Goal: Transaction & Acquisition: Purchase product/service

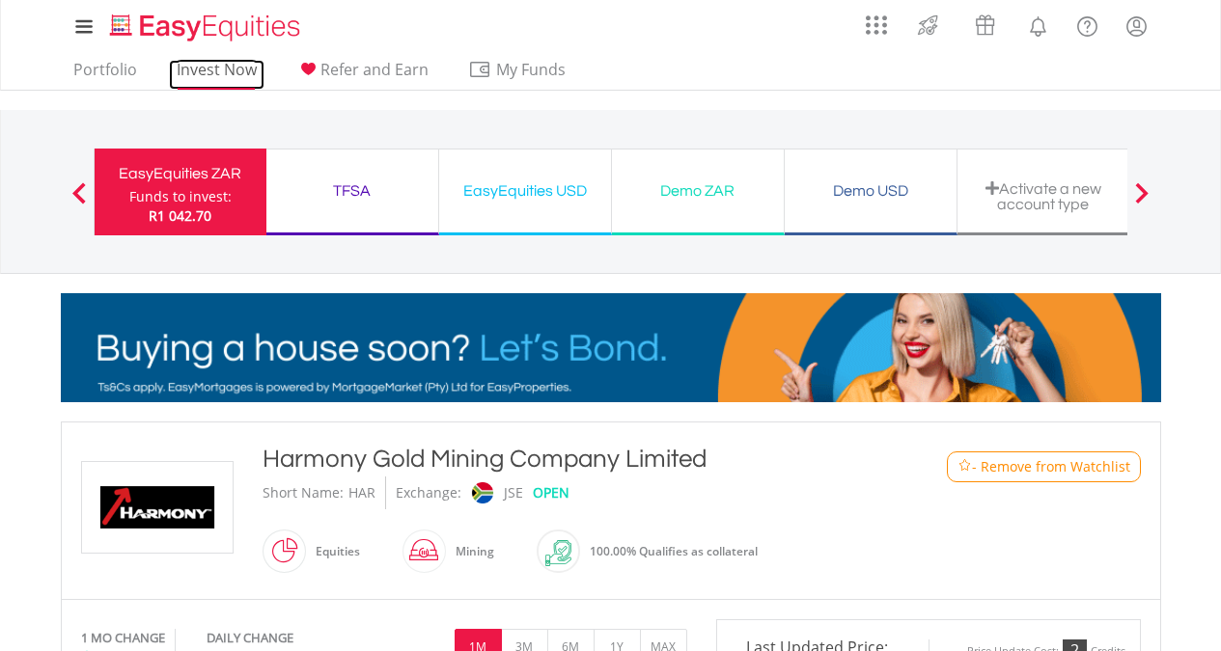
click at [203, 73] on link "Invest Now" at bounding box center [217, 75] width 96 height 30
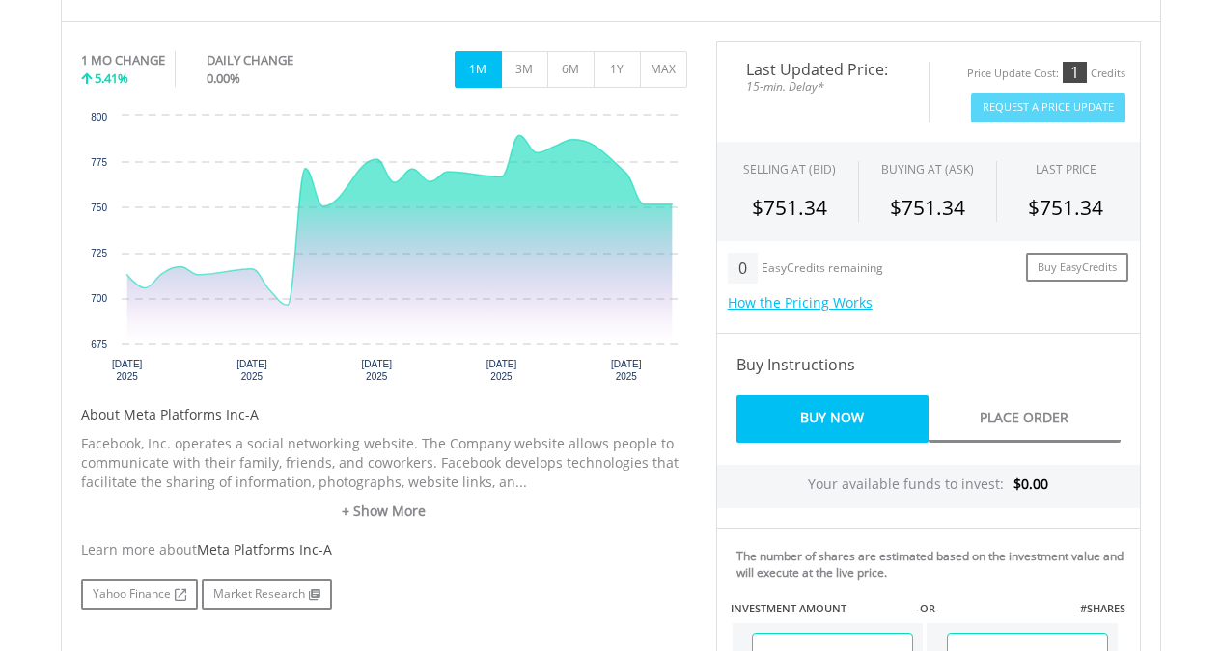
scroll to position [676, 0]
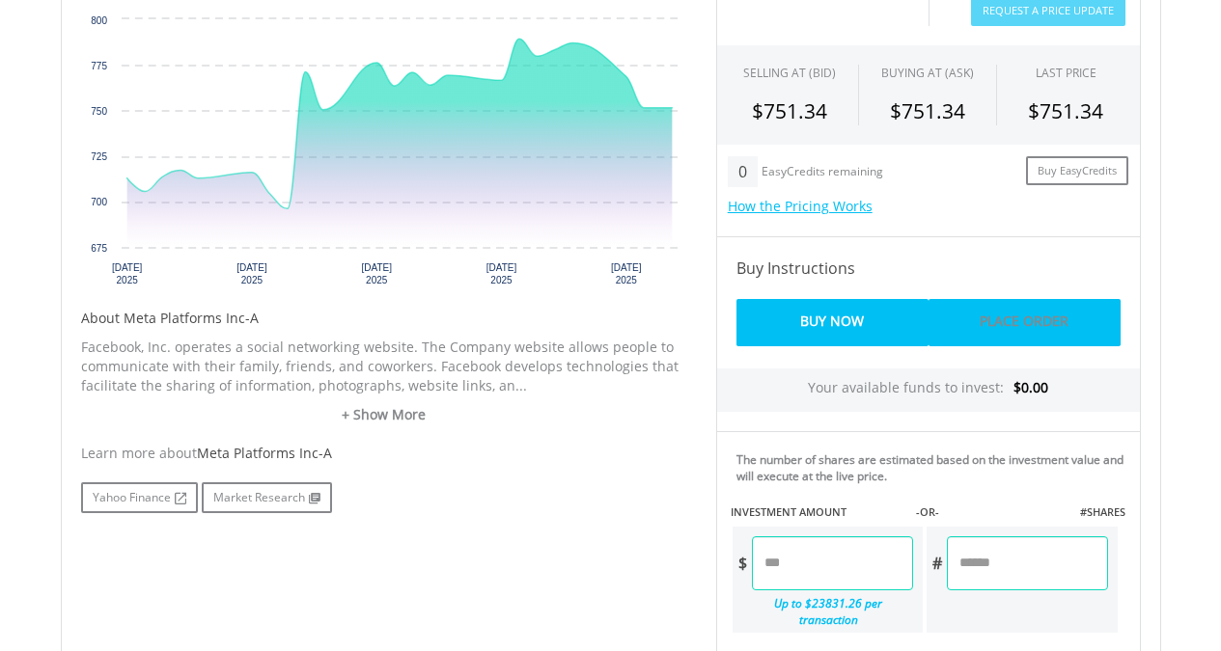
click at [988, 312] on link "Place Order" at bounding box center [1024, 322] width 192 height 47
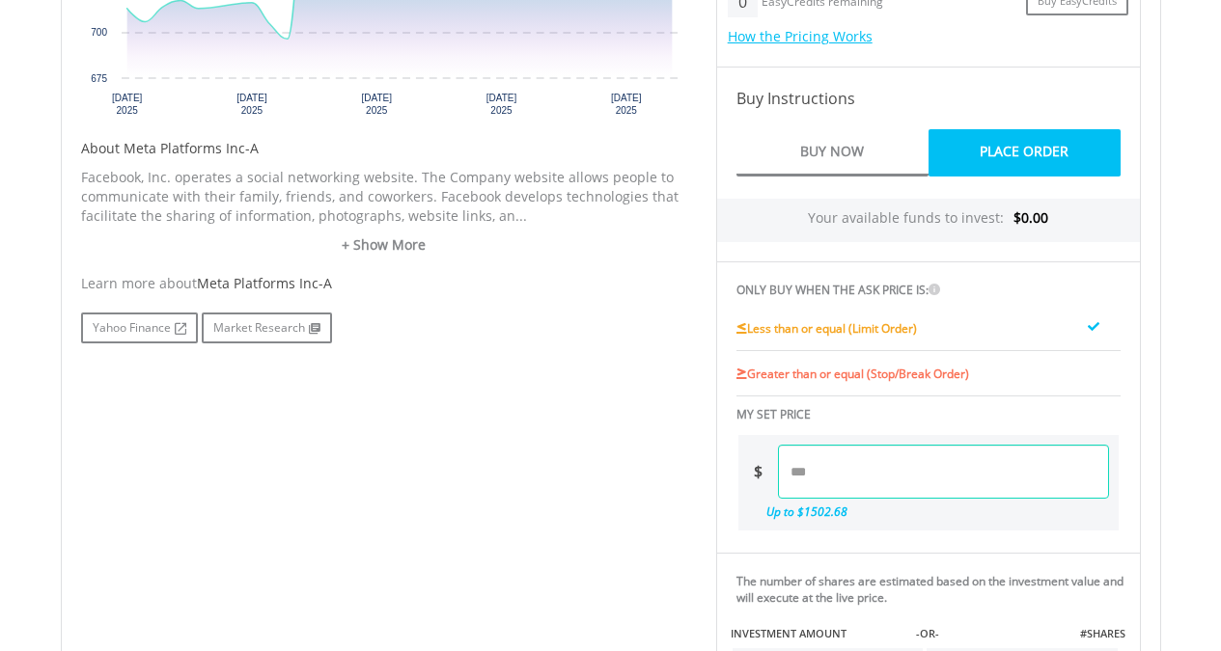
scroll to position [869, 0]
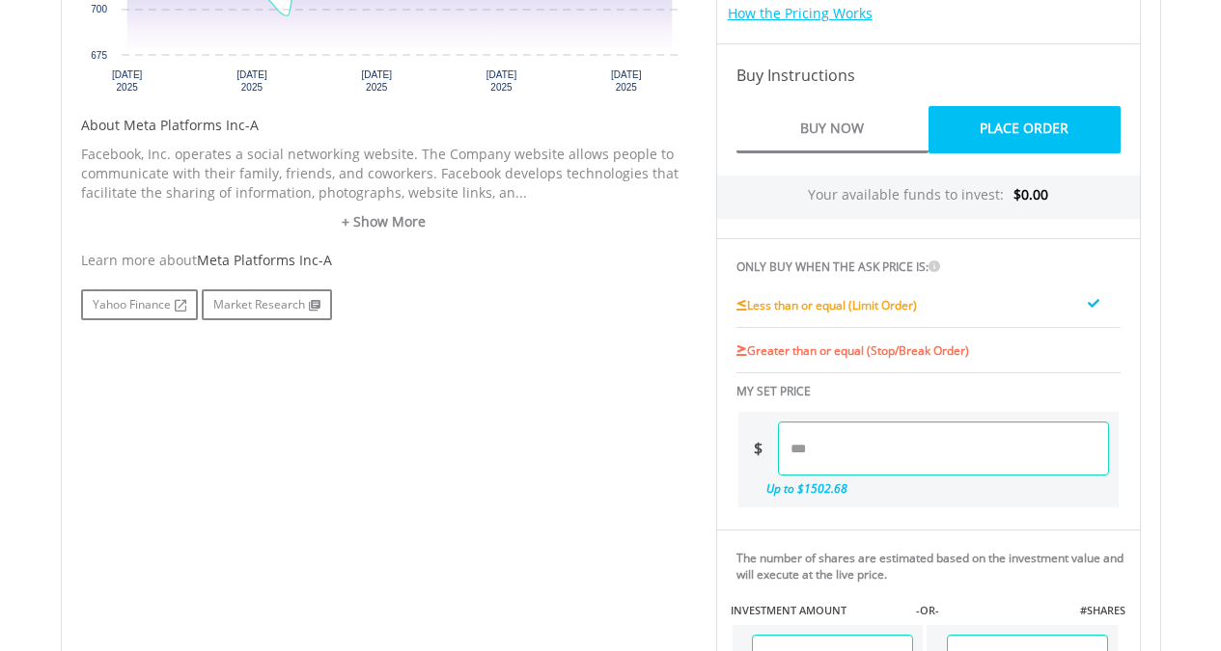
click at [797, 448] on input "number" at bounding box center [943, 449] width 331 height 54
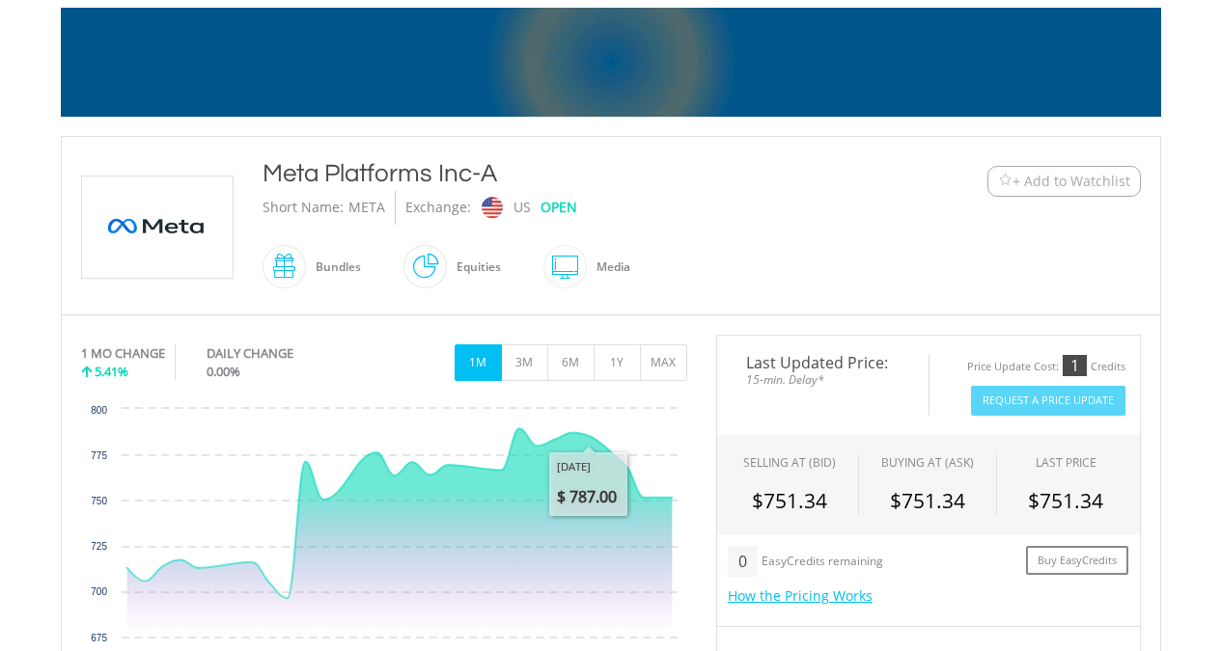
scroll to position [0, 0]
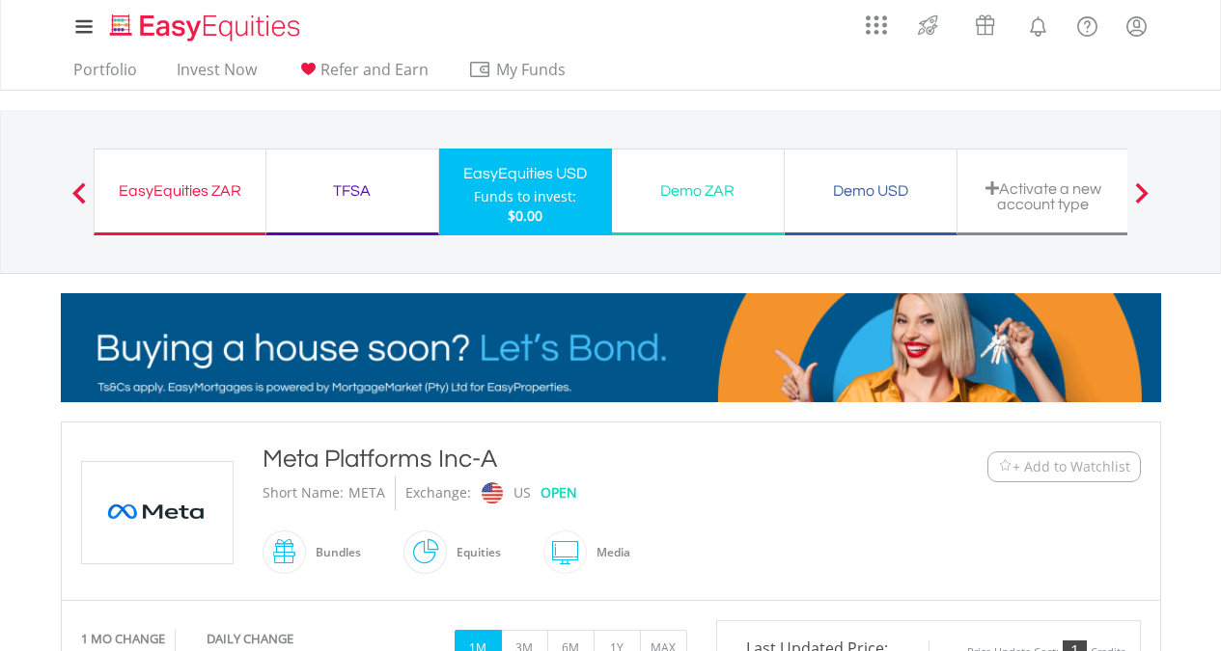
click at [141, 197] on div "EasyEquities ZAR" at bounding box center [180, 191] width 148 height 27
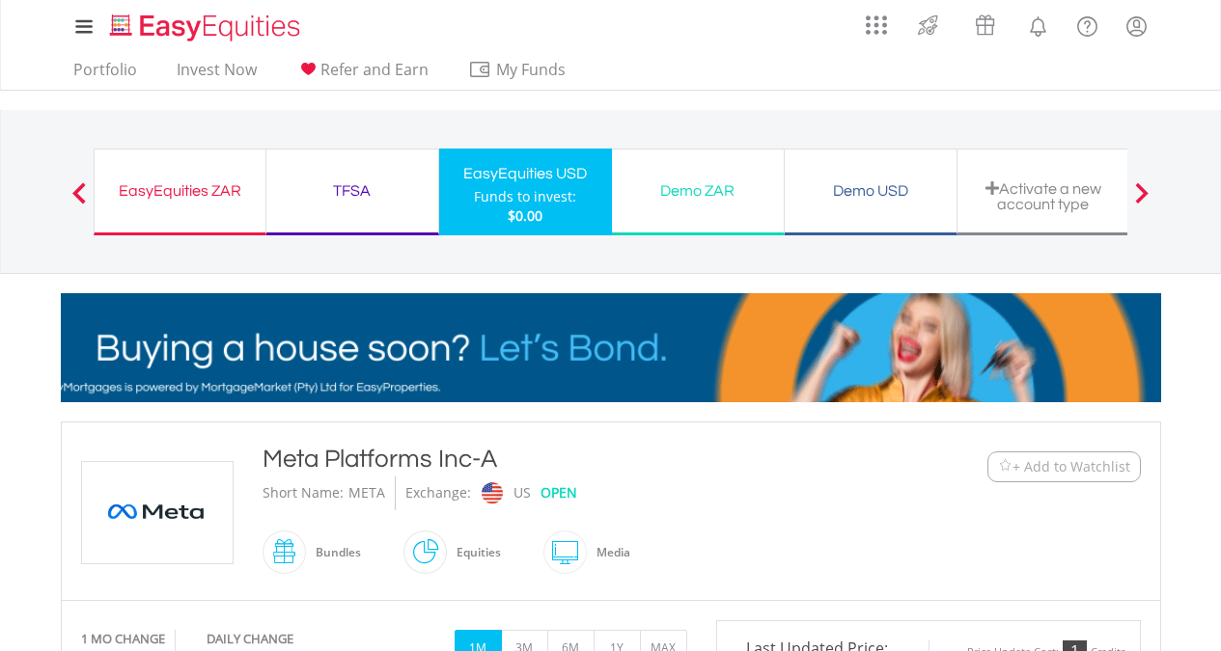
click at [143, 191] on div "EasyEquities ZAR" at bounding box center [180, 191] width 148 height 27
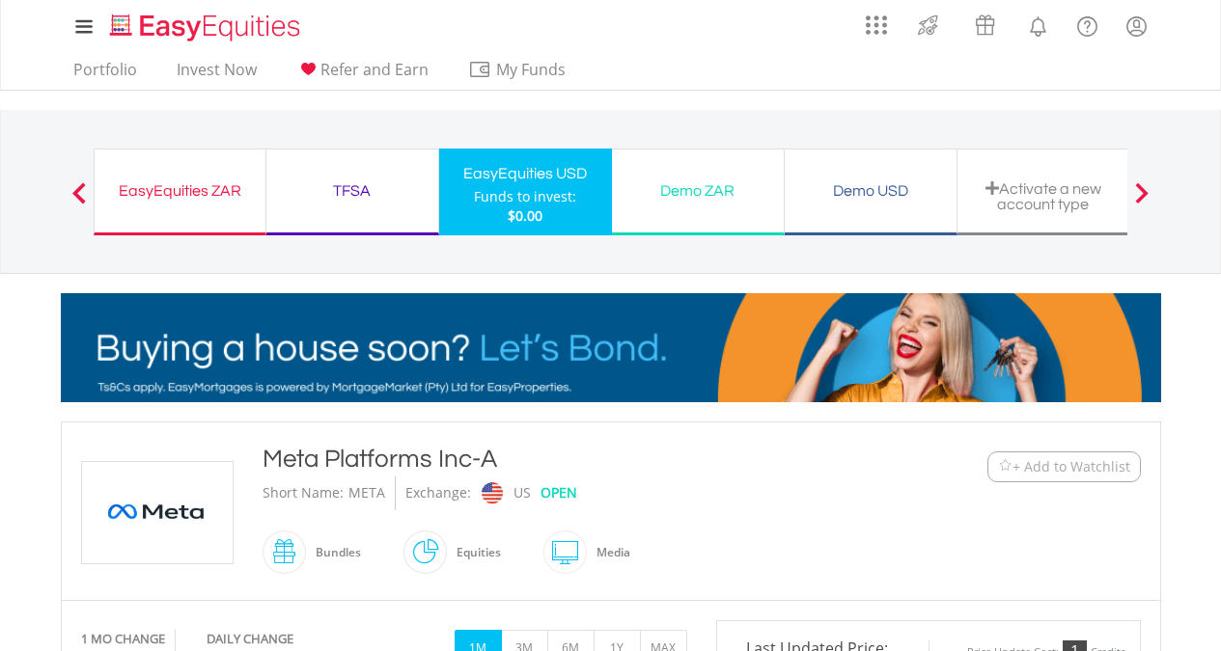
click at [143, 191] on div "EasyEquities ZAR" at bounding box center [180, 191] width 148 height 27
click at [176, 195] on div "EasyEquities ZAR" at bounding box center [180, 191] width 148 height 27
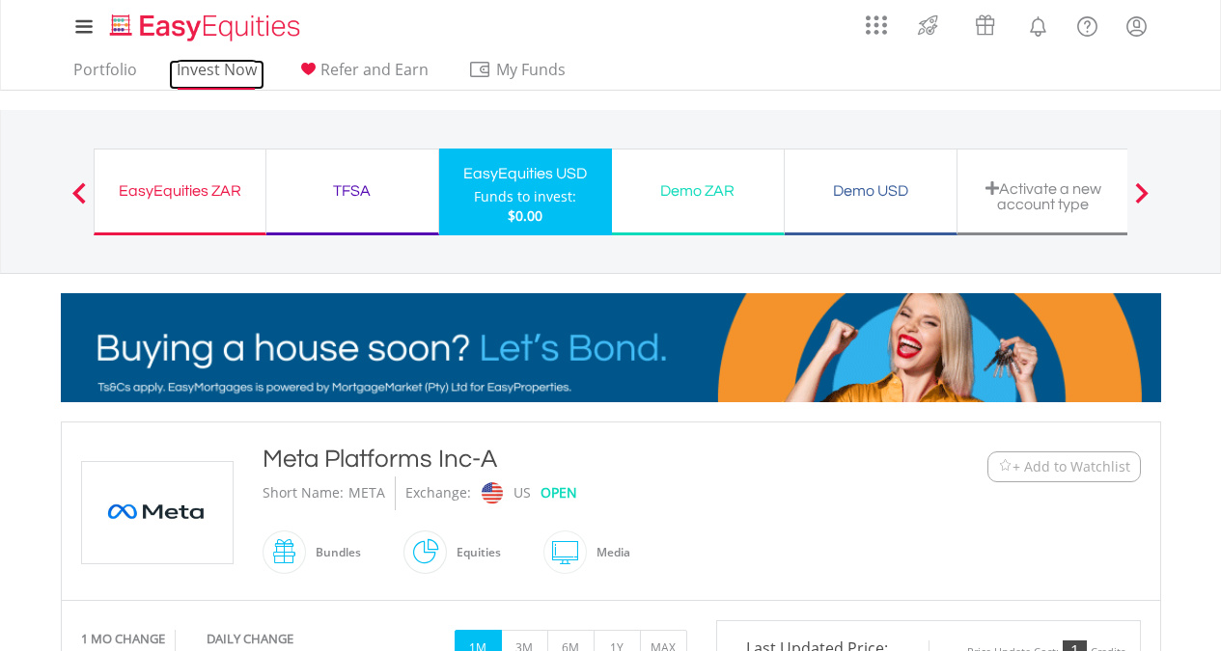
click at [206, 71] on link "Invest Now" at bounding box center [217, 75] width 96 height 30
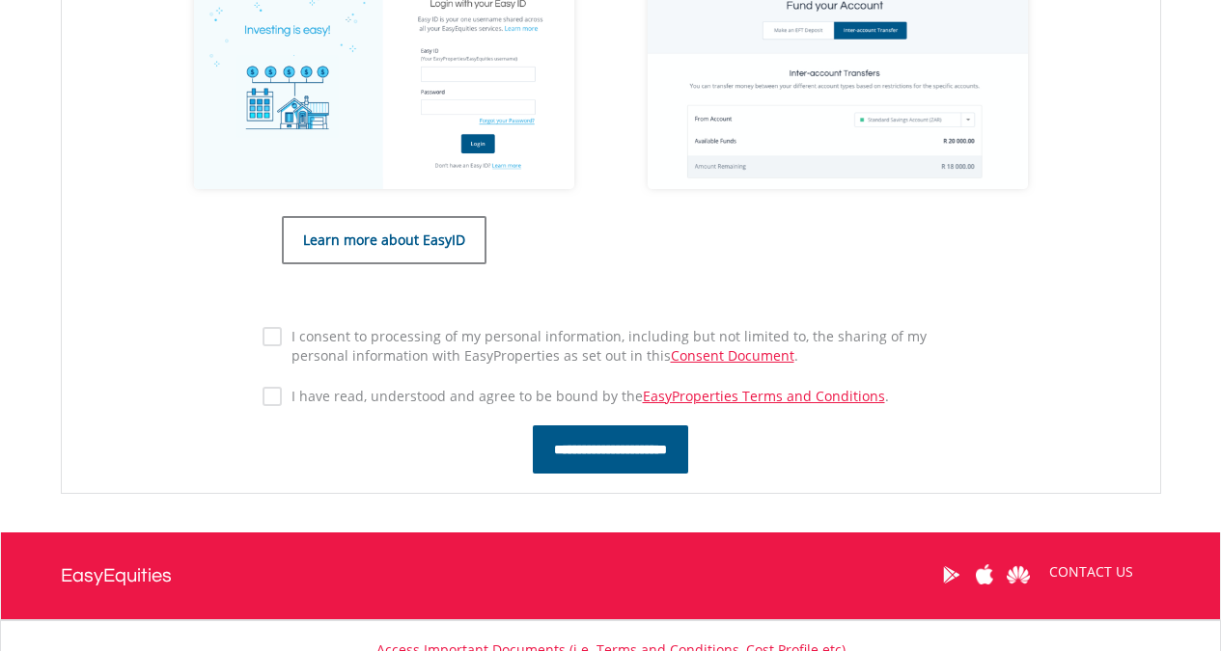
scroll to position [1131, 0]
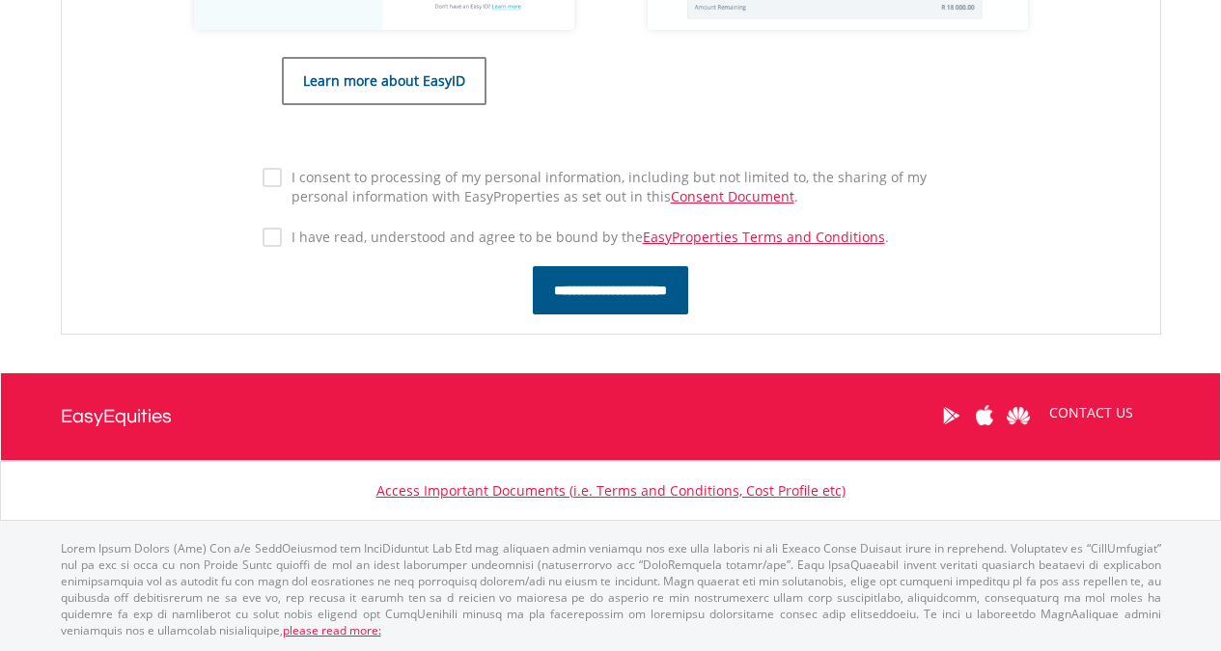
click at [605, 294] on input "**********" at bounding box center [610, 290] width 155 height 48
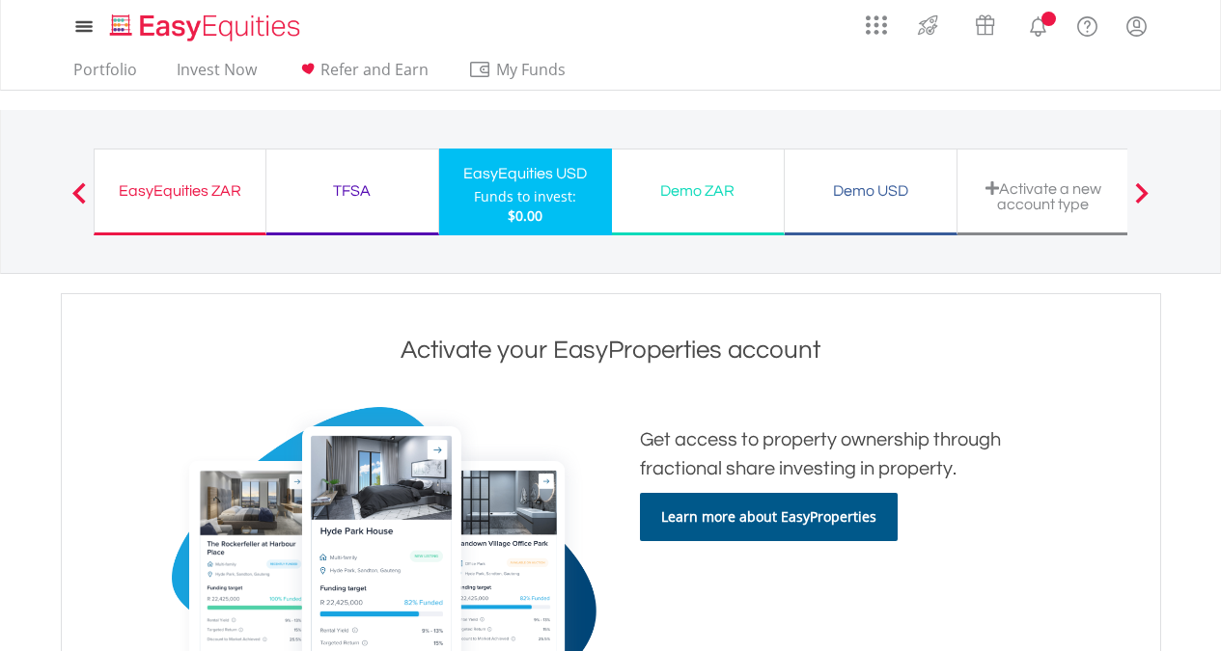
scroll to position [1189, 0]
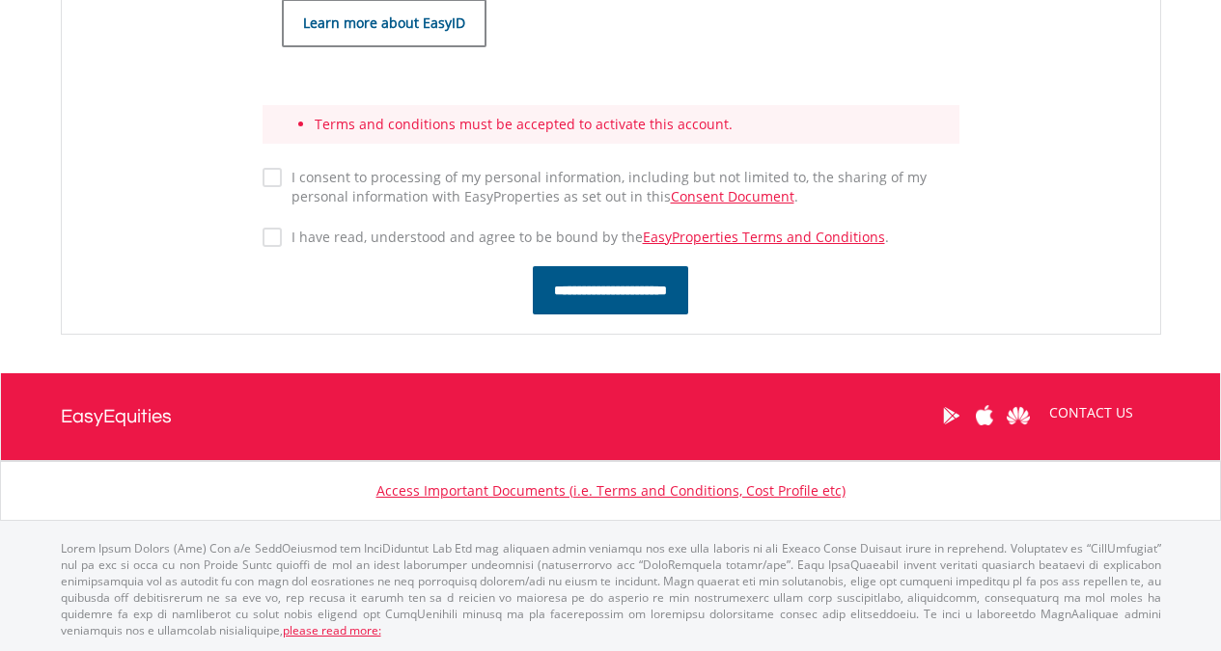
click at [604, 290] on input "**********" at bounding box center [610, 290] width 155 height 48
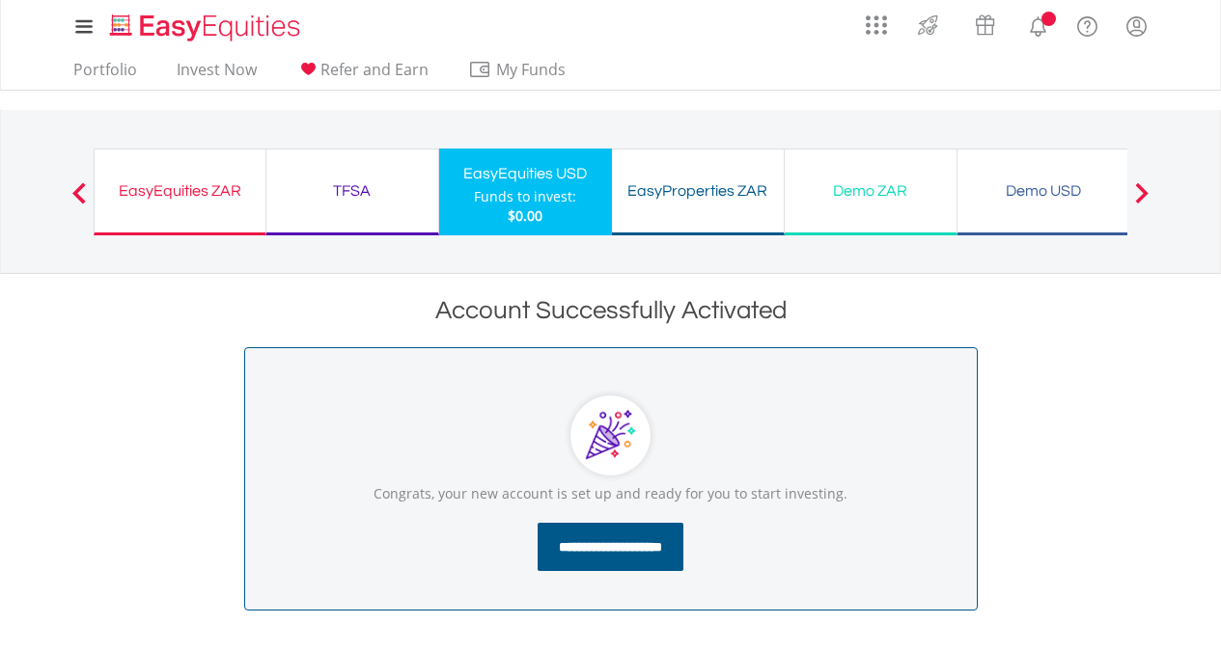
scroll to position [193, 0]
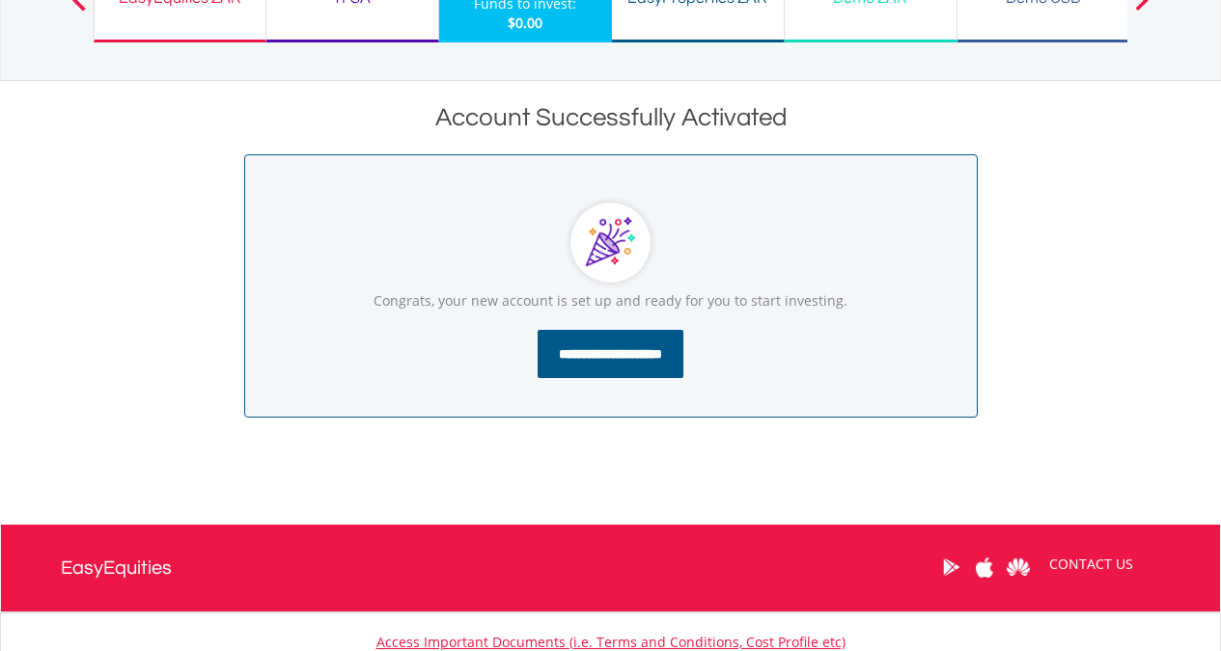
click at [598, 351] on input "**********" at bounding box center [611, 354] width 146 height 48
